Goal: Task Accomplishment & Management: Use online tool/utility

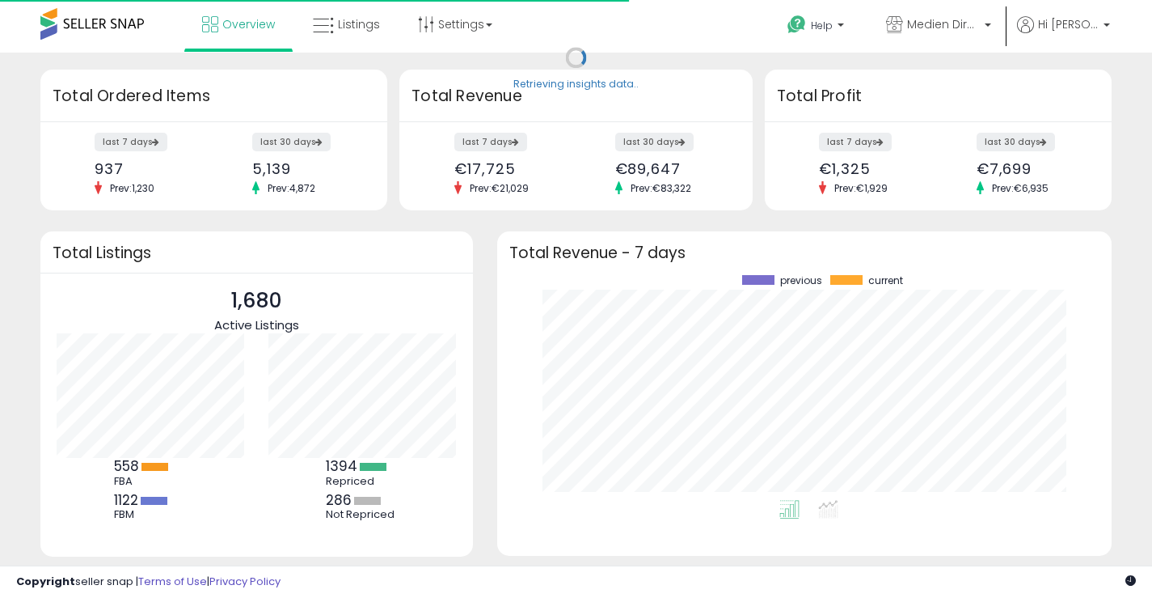
scroll to position [225, 583]
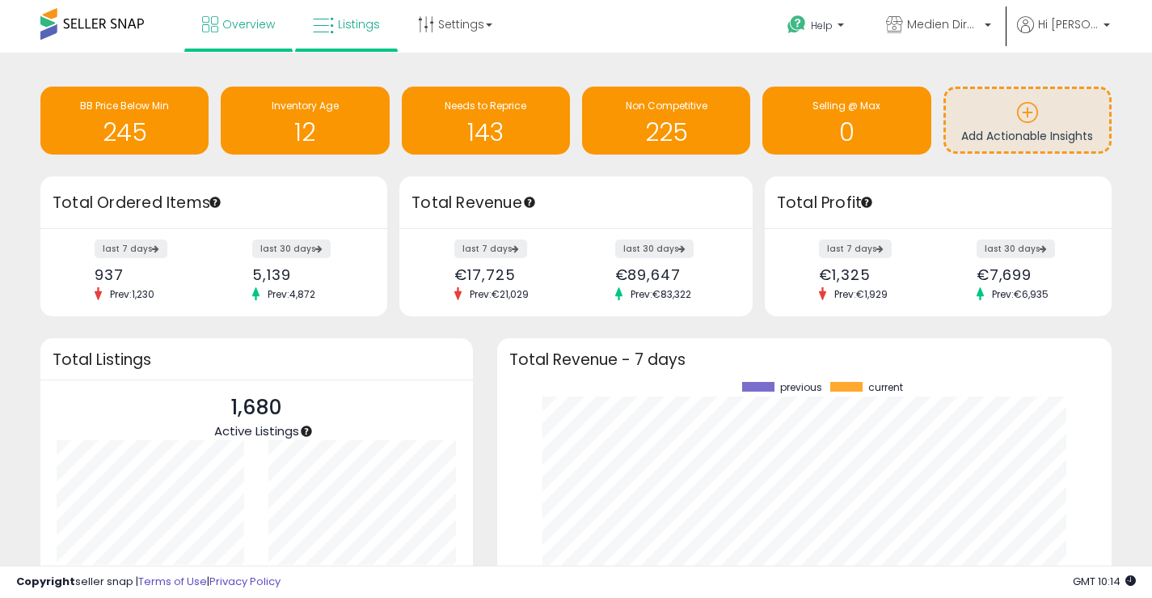
click at [1146, 475] on div "Retrieving insights data.. BB Price Below Min 245 Inventory Age 12 Needs to Rep…" at bounding box center [576, 399] width 1152 height 692
click at [345, 26] on span "Listings" at bounding box center [359, 24] width 42 height 16
click at [340, 23] on span "Listings" at bounding box center [359, 24] width 42 height 16
click at [349, 25] on span "Listings" at bounding box center [359, 24] width 42 height 16
click at [353, 22] on span "Listings" at bounding box center [359, 24] width 42 height 16
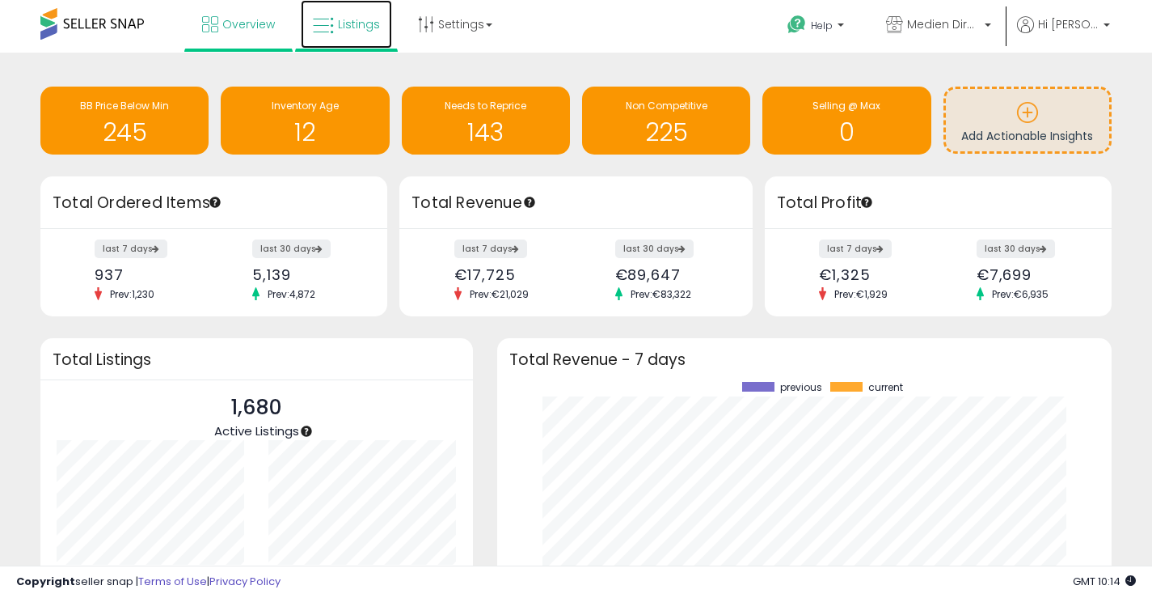
click at [353, 22] on span "Listings" at bounding box center [359, 24] width 42 height 16
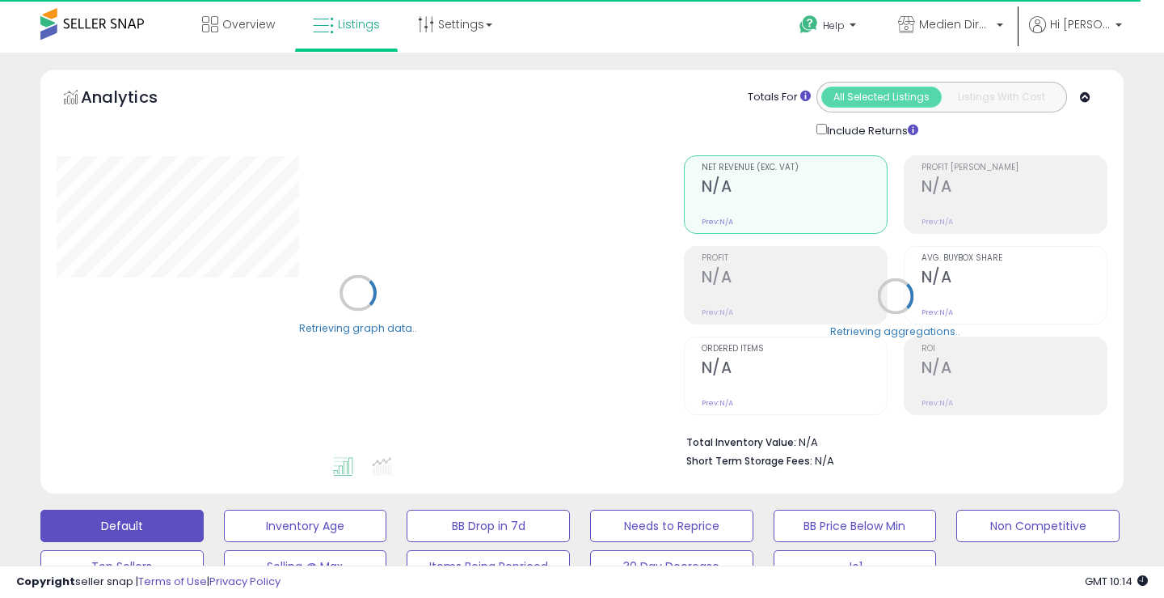
select select "**"
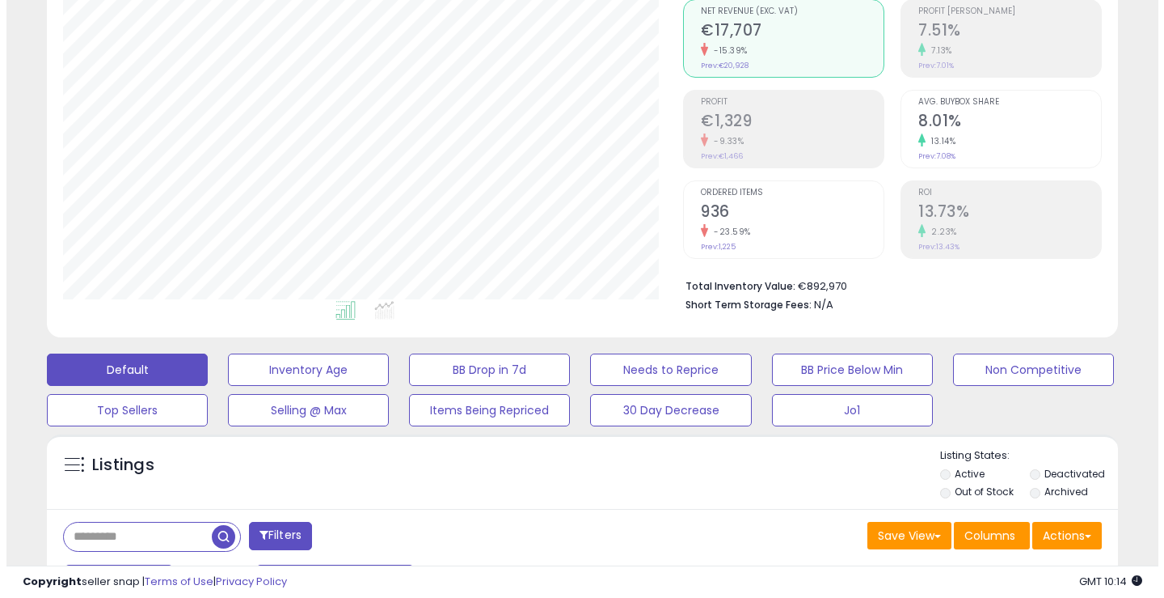
scroll to position [179, 0]
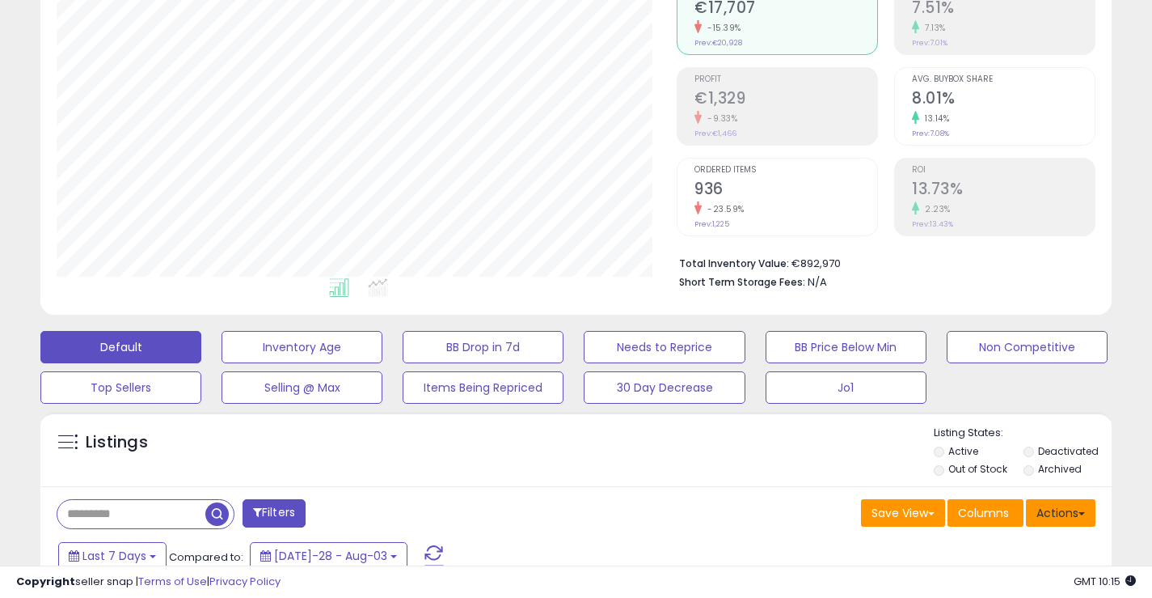
click at [1076, 507] on button "Actions" at bounding box center [1061, 512] width 70 height 27
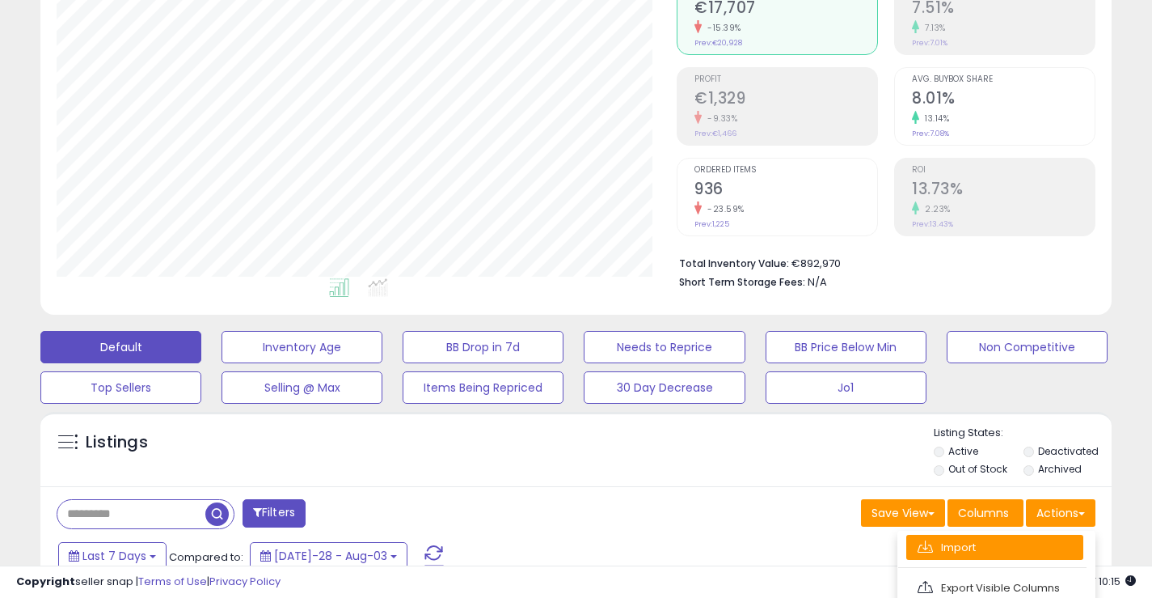
click at [1003, 553] on link "Import" at bounding box center [995, 547] width 177 height 25
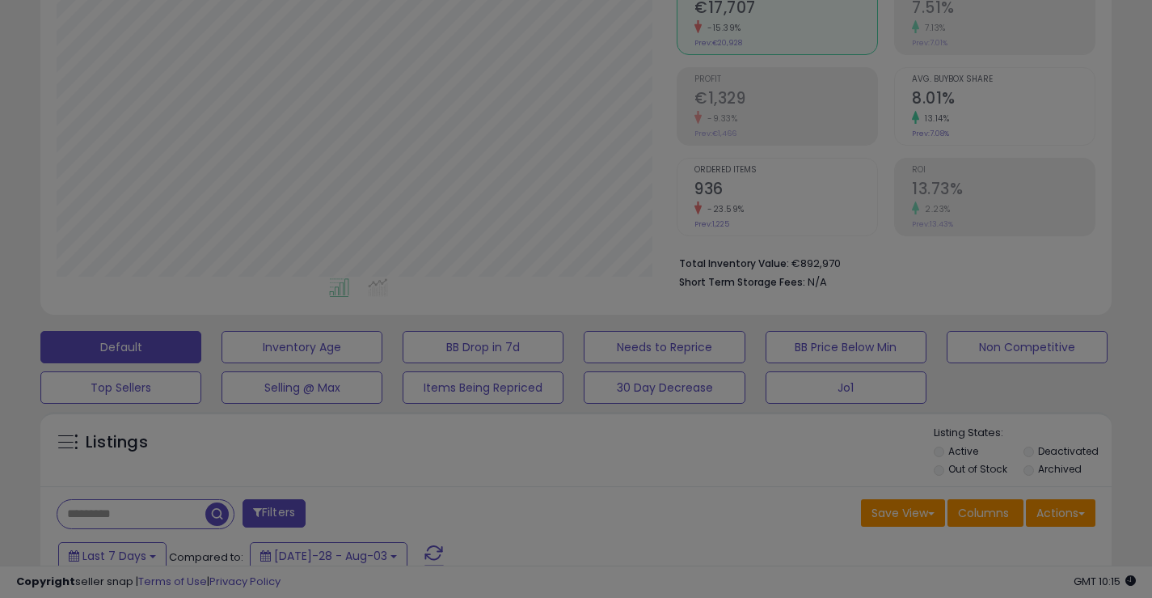
scroll to position [332, 628]
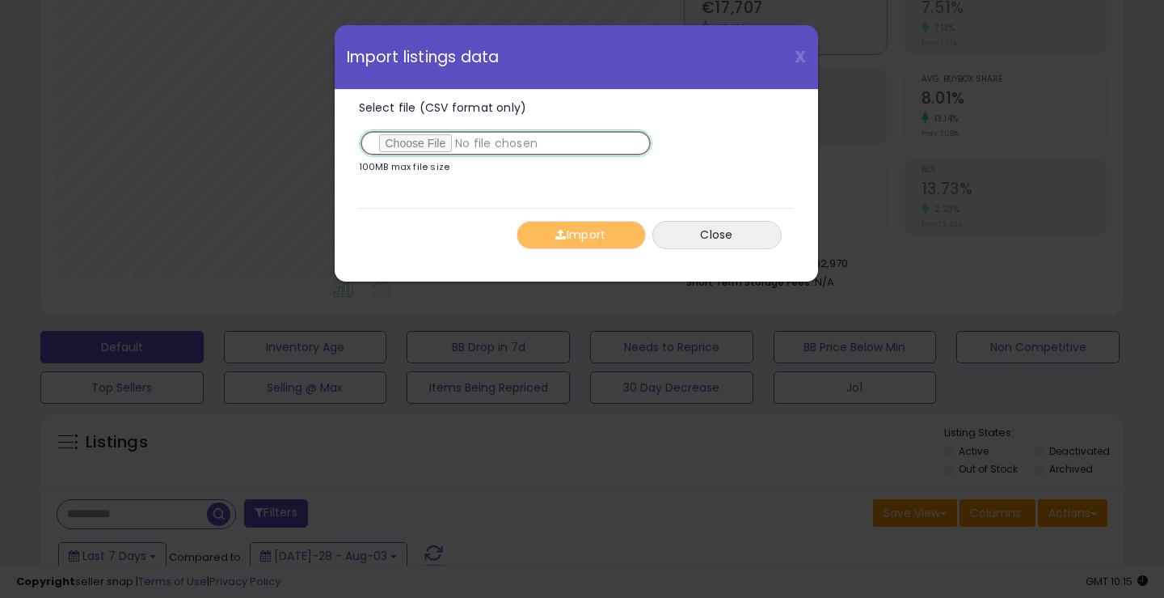
click at [434, 146] on input "Select file (CSV format only)" at bounding box center [506, 142] width 294 height 27
type input "**********"
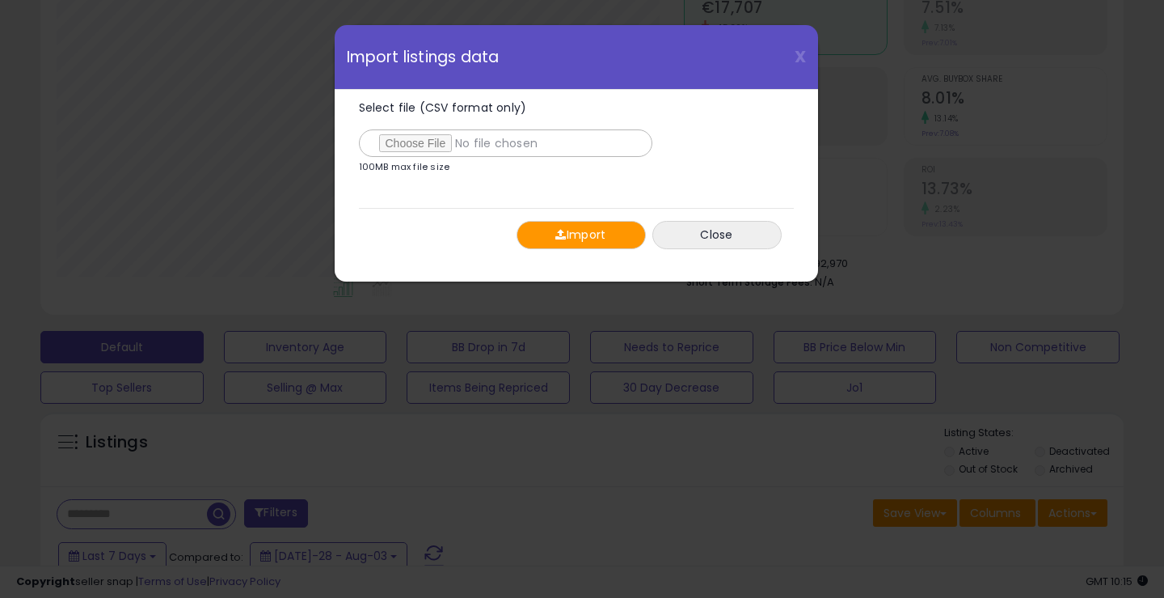
click at [602, 235] on button "Import" at bounding box center [581, 235] width 129 height 28
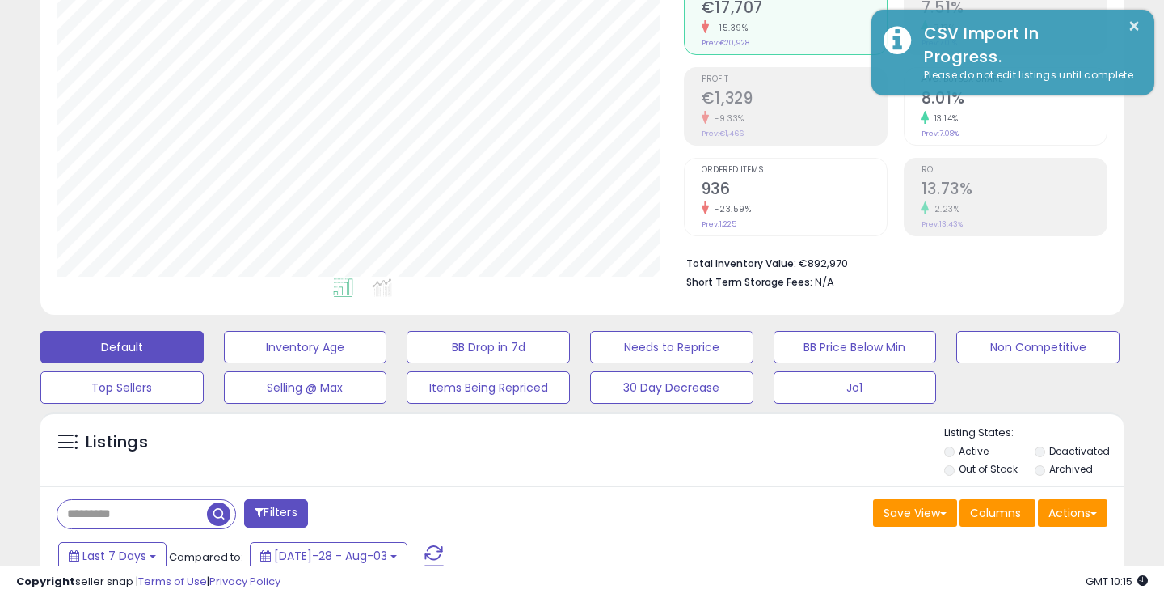
scroll to position [808337, 808048]
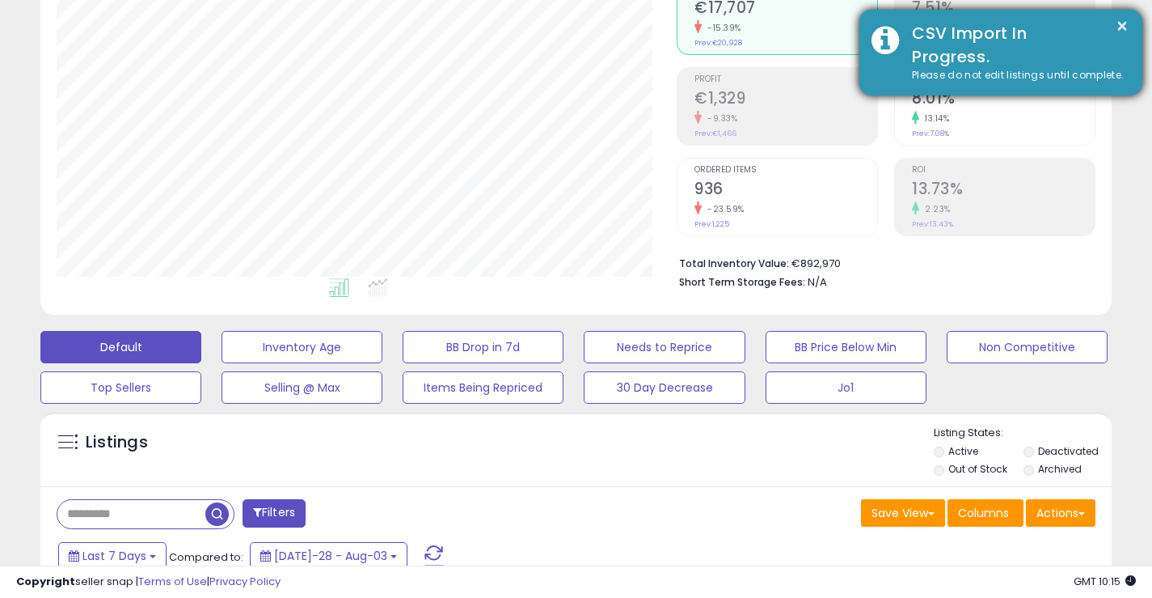
click at [1139, 25] on div "× CSV Import In Progress. Please do not edit listings until complete." at bounding box center [1001, 53] width 283 height 86
click at [1134, 25] on div "× CSV Import In Progress. Please do not edit listings until complete." at bounding box center [1001, 53] width 283 height 86
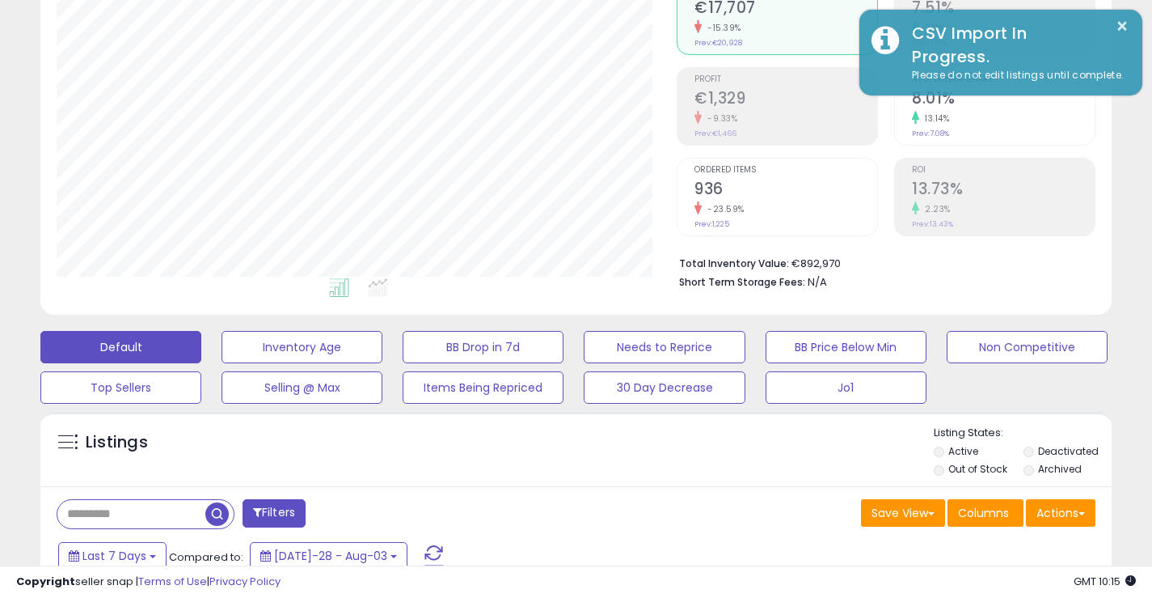
click at [1079, 230] on div "ROI 13.73% 2.23% Prev: 13.43%" at bounding box center [1003, 194] width 183 height 73
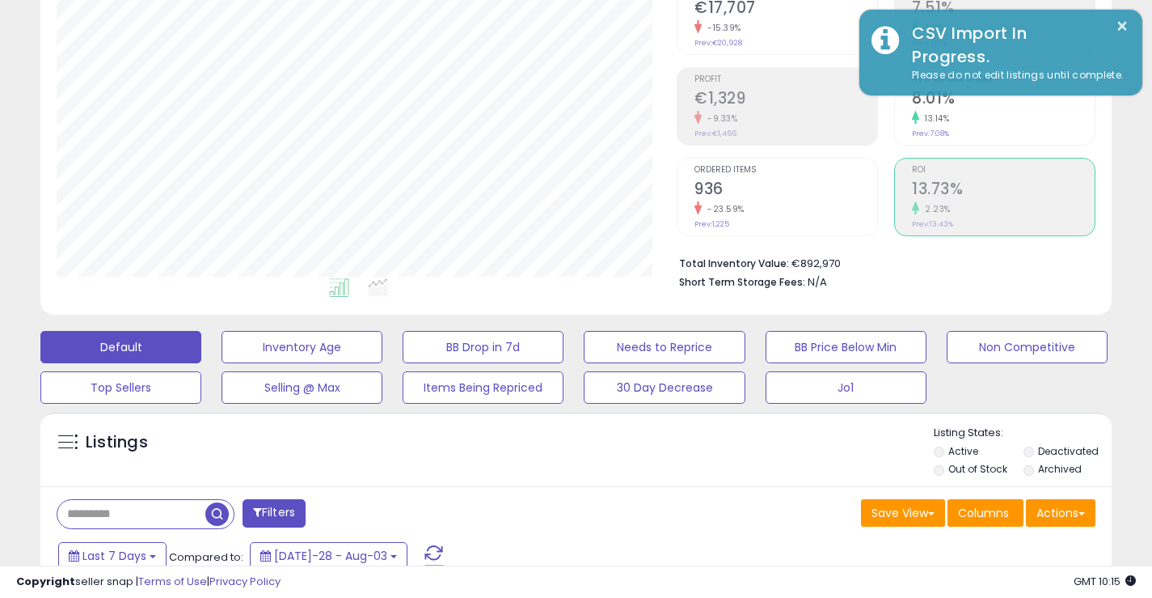
scroll to position [0, 0]
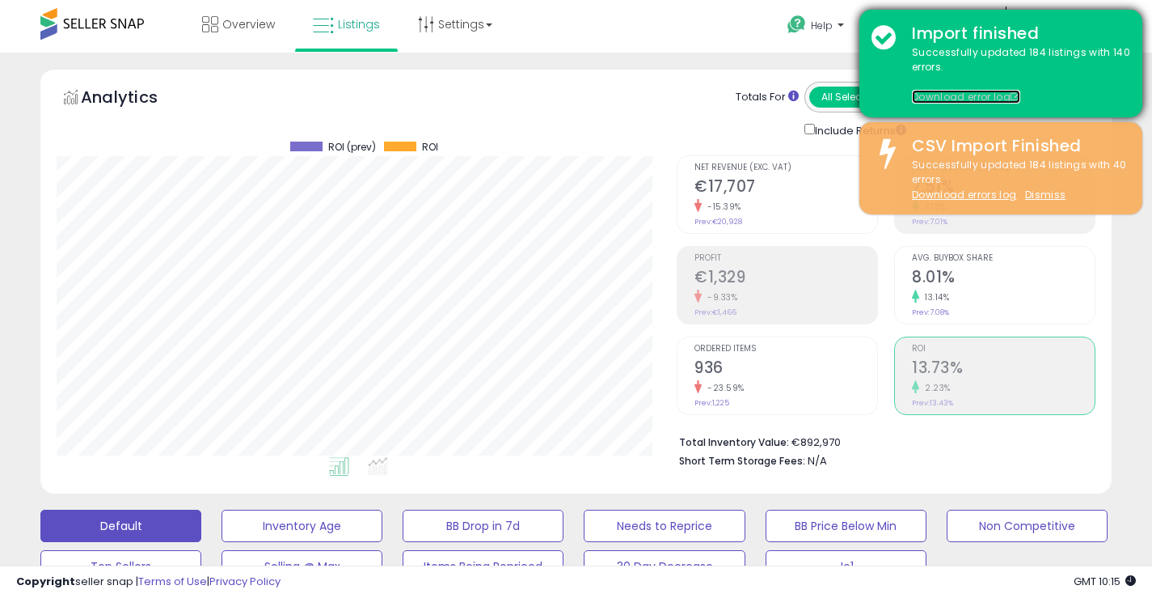
click at [987, 95] on link "Download error log" at bounding box center [966, 97] width 108 height 14
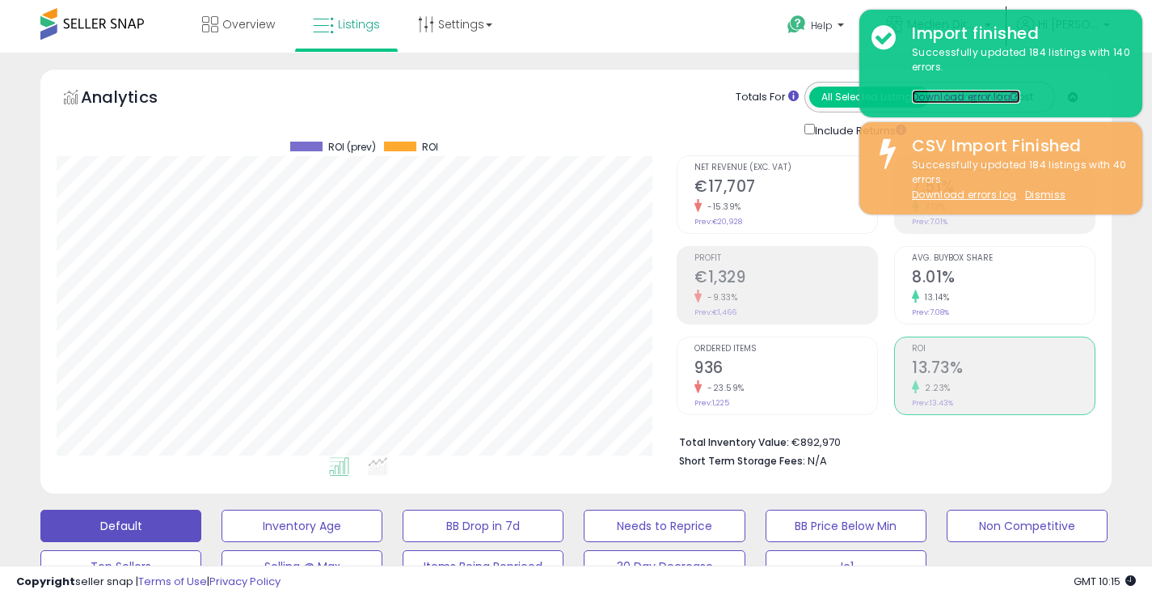
scroll to position [1338, 0]
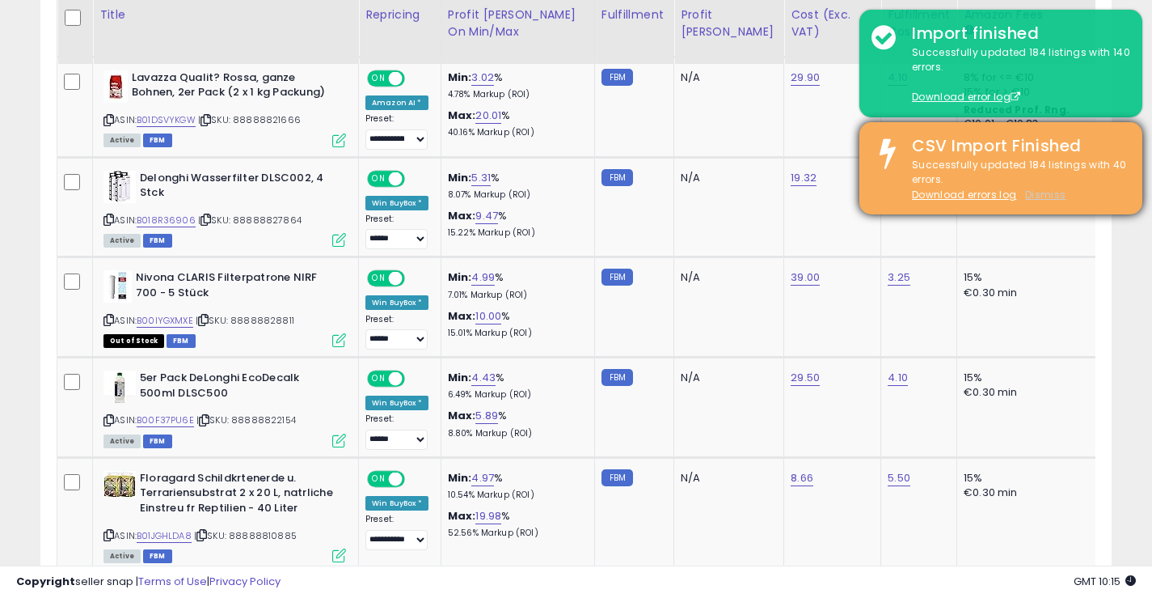
click at [1040, 189] on u "Dismiss" at bounding box center [1045, 195] width 40 height 14
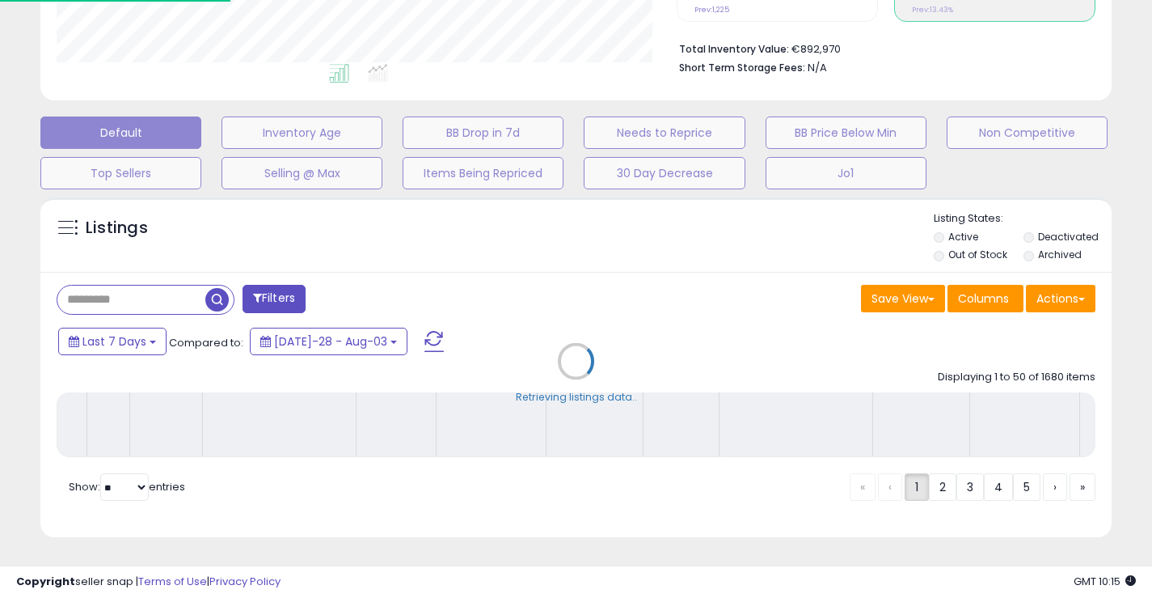
scroll to position [332, 628]
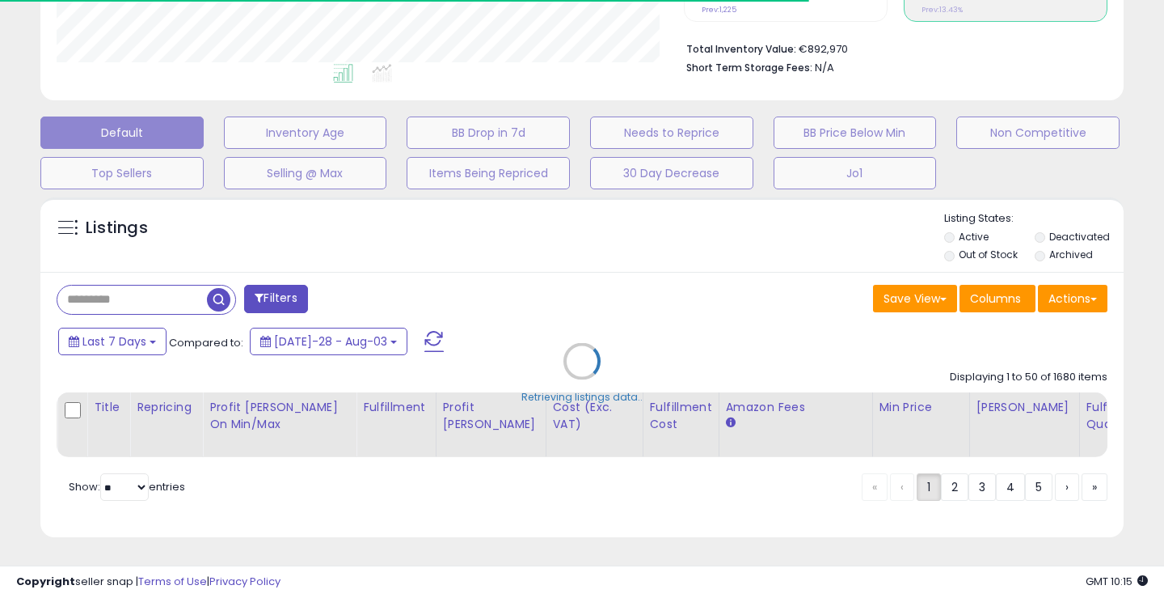
click at [1045, 194] on div "Retrieving listings data.." at bounding box center [582, 373] width 1108 height 368
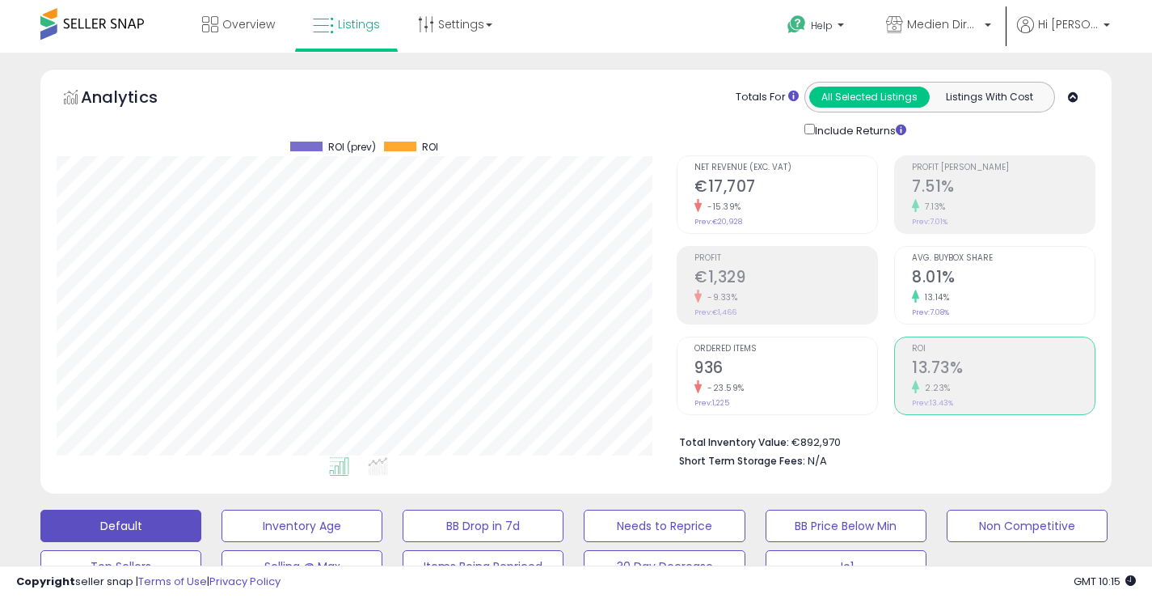
scroll to position [332, 620]
click at [1093, 23] on span "Hi [PERSON_NAME]" at bounding box center [1068, 24] width 61 height 16
click at [1071, 169] on link "Logout" at bounding box center [1074, 170] width 36 height 15
